Goal: Task Accomplishment & Management: Manage account settings

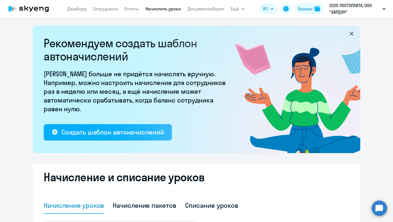
select select "10"
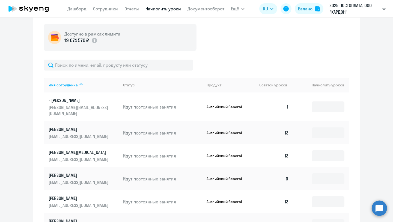
scroll to position [174, 0]
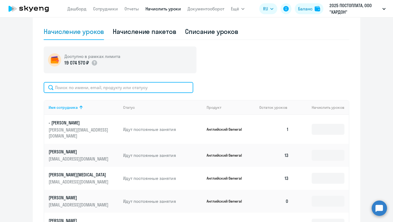
click at [157, 89] on input "text" at bounding box center [119, 87] width 150 height 11
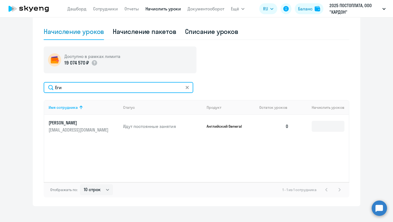
type input "Еги"
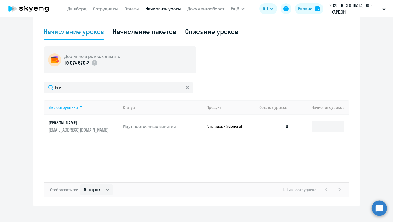
click at [80, 119] on td "[PERSON_NAME] [EMAIL_ADDRESS][DOMAIN_NAME]" at bounding box center [81, 126] width 75 height 23
click at [81, 127] on p "[EMAIL_ADDRESS][DOMAIN_NAME]" at bounding box center [79, 130] width 61 height 6
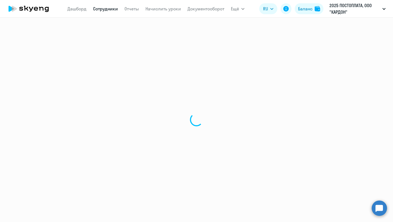
select select "english"
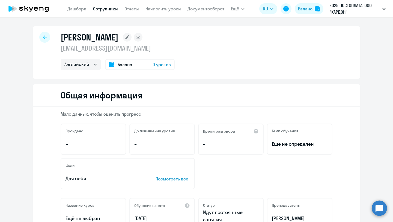
click at [166, 64] on span "0 уроков" at bounding box center [162, 64] width 18 height 7
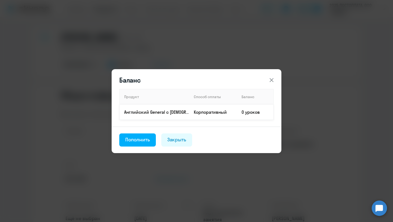
click at [248, 111] on td "0 уроков" at bounding box center [255, 111] width 36 height 15
click at [243, 112] on td "0 уроков" at bounding box center [255, 111] width 36 height 15
click at [146, 140] on div "Пополнить" at bounding box center [137, 139] width 25 height 7
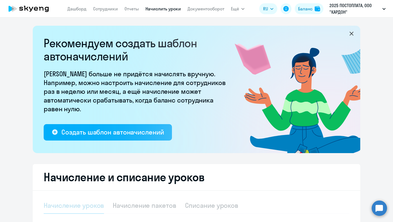
select select "10"
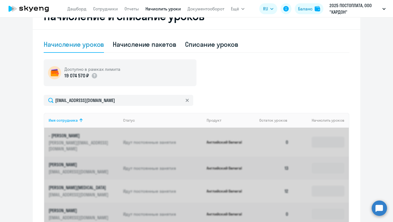
scroll to position [163, 0]
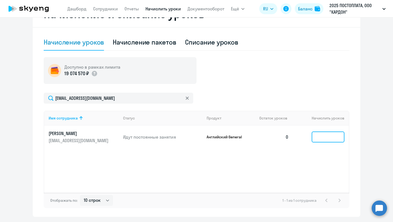
click at [321, 138] on input at bounding box center [328, 136] width 33 height 11
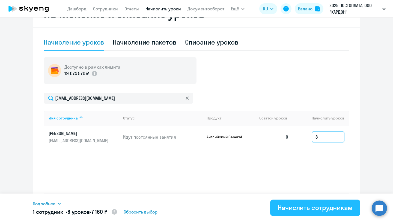
type input "8"
click at [328, 209] on div "Начислить сотрудникам" at bounding box center [315, 207] width 75 height 9
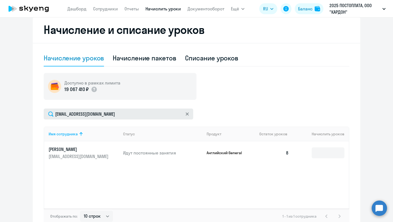
scroll to position [161, 0]
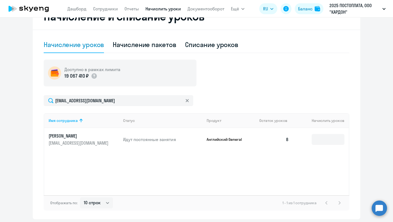
click at [89, 137] on p "[PERSON_NAME]" at bounding box center [79, 136] width 61 height 6
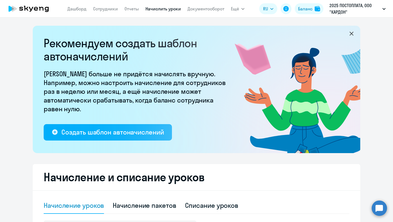
select select "english"
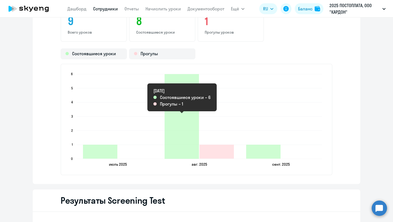
scroll to position [670, 0]
